Goal: Check status: Check status

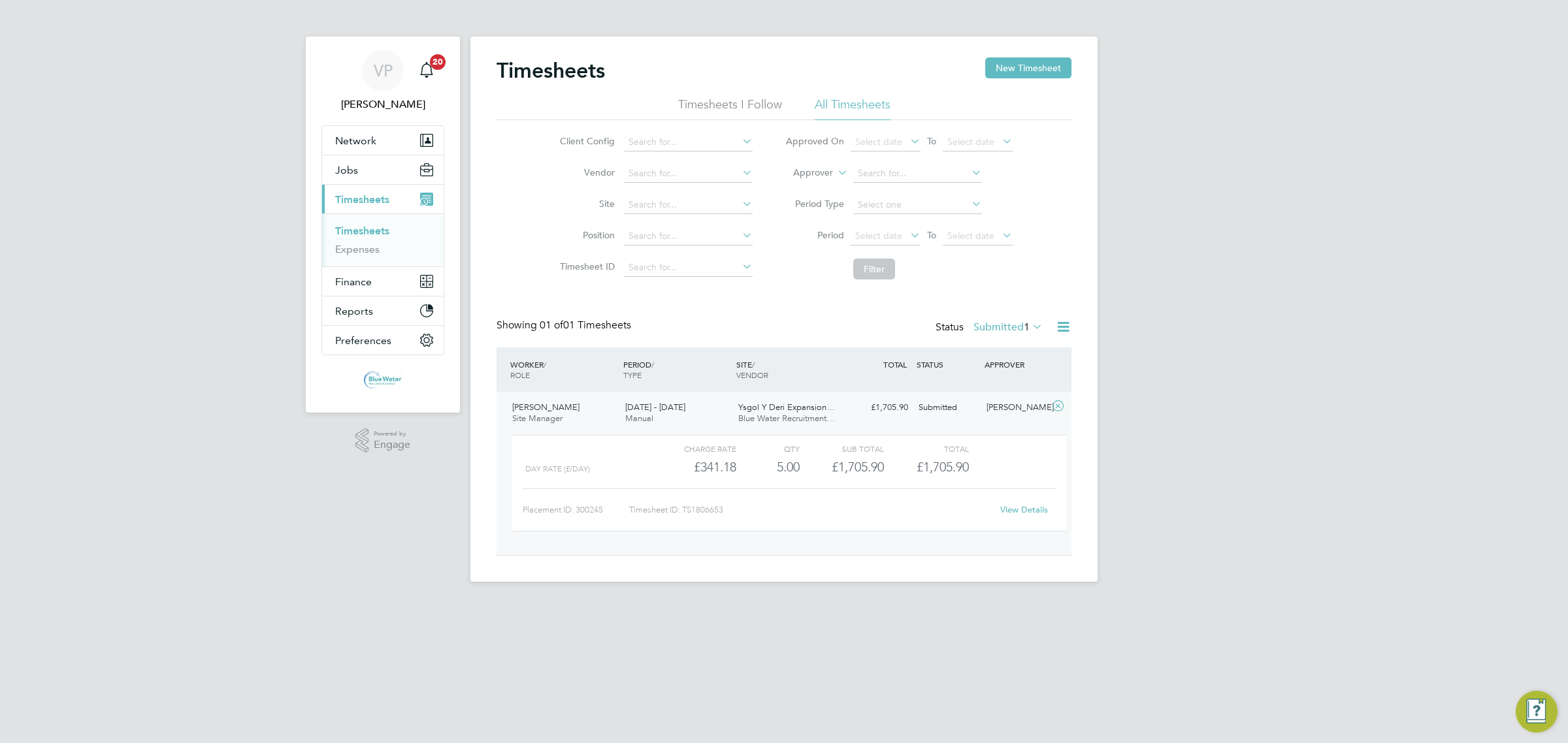
scroll to position [21, 128]
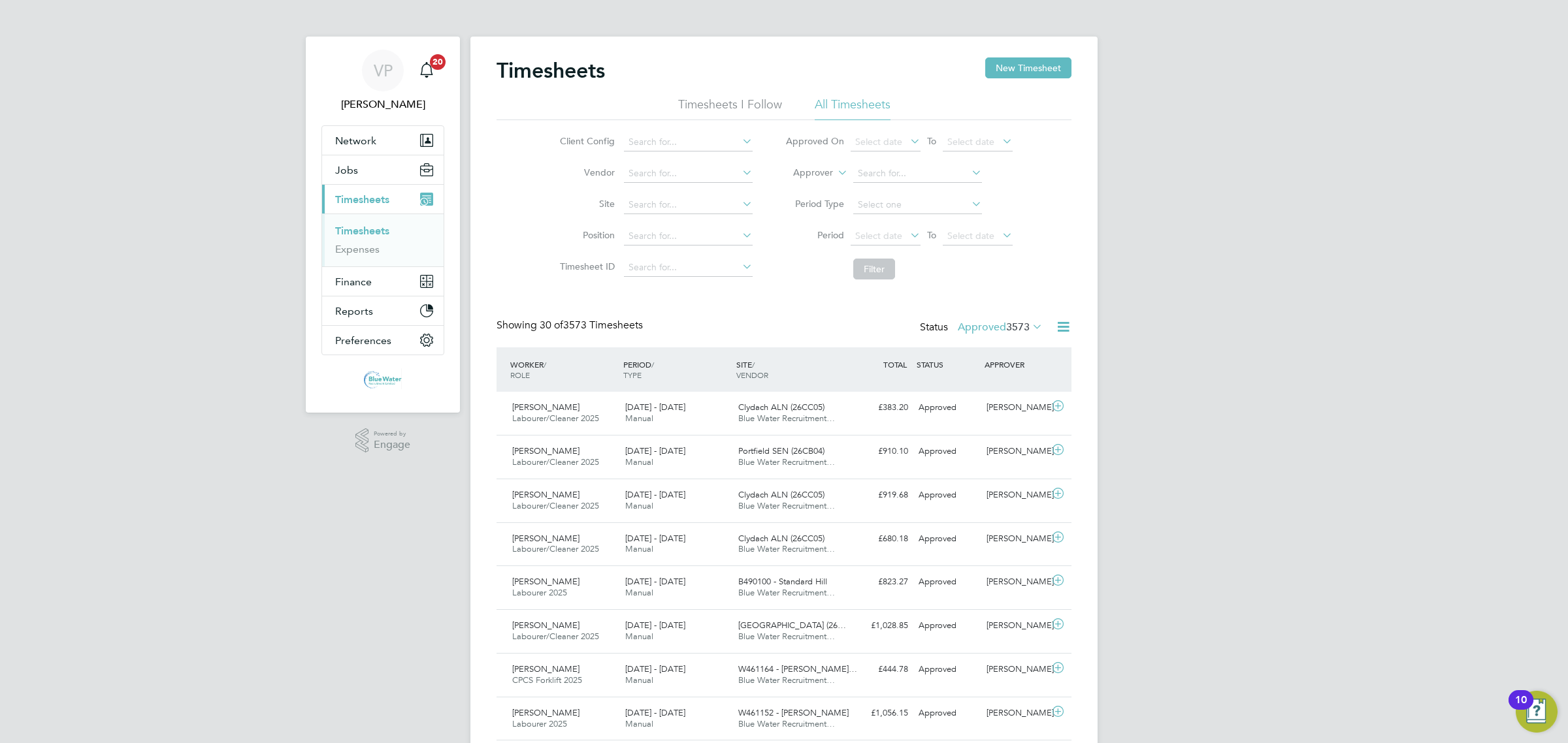
click at [993, 322] on label "Approved 3573" at bounding box center [1000, 327] width 85 height 13
click at [998, 386] on li "Submitted" at bounding box center [982, 387] width 60 height 18
